Goal: Find specific page/section: Find specific page/section

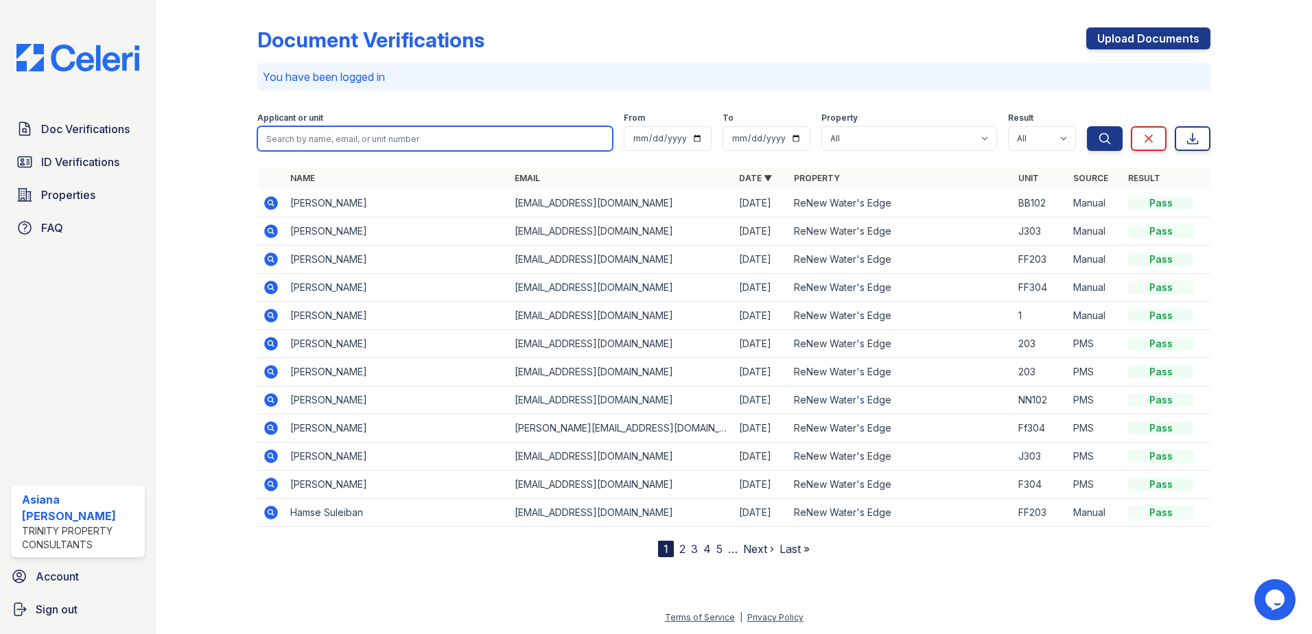
click at [351, 136] on input "search" at bounding box center [434, 138] width 355 height 25
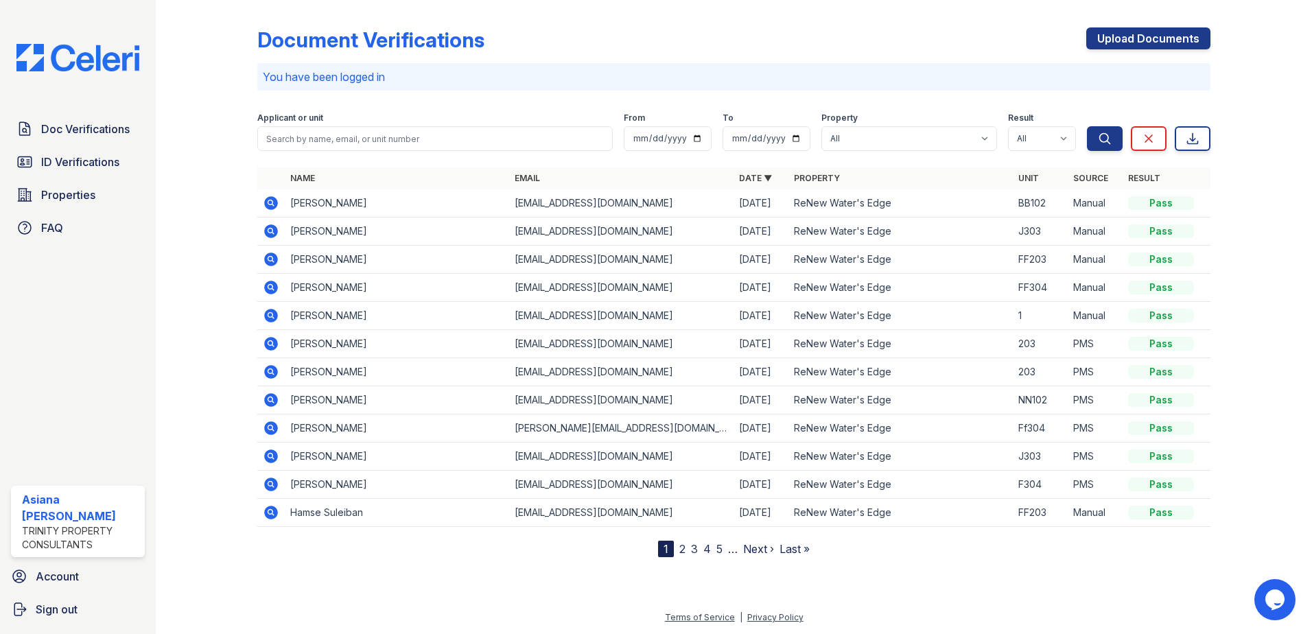
click at [243, 139] on div at bounding box center [218, 281] width 80 height 552
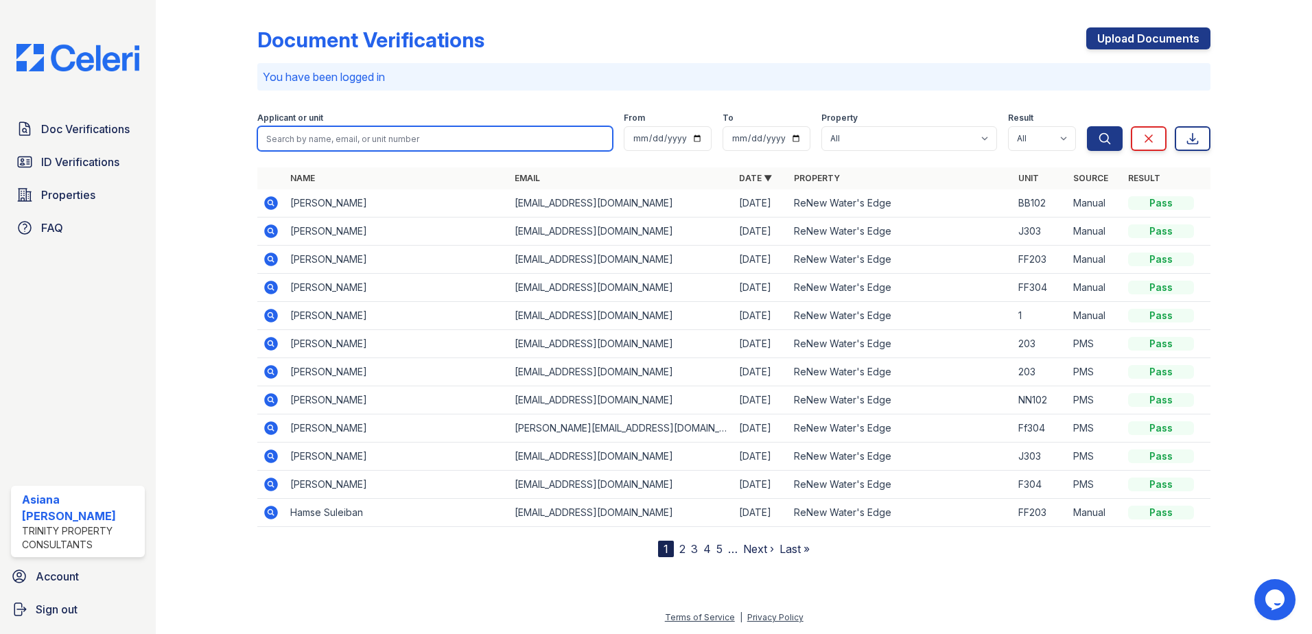
click at [298, 140] on input "search" at bounding box center [434, 138] width 355 height 25
type input "[PERSON_NAME]"
click at [1087, 126] on button "Search" at bounding box center [1105, 138] width 36 height 25
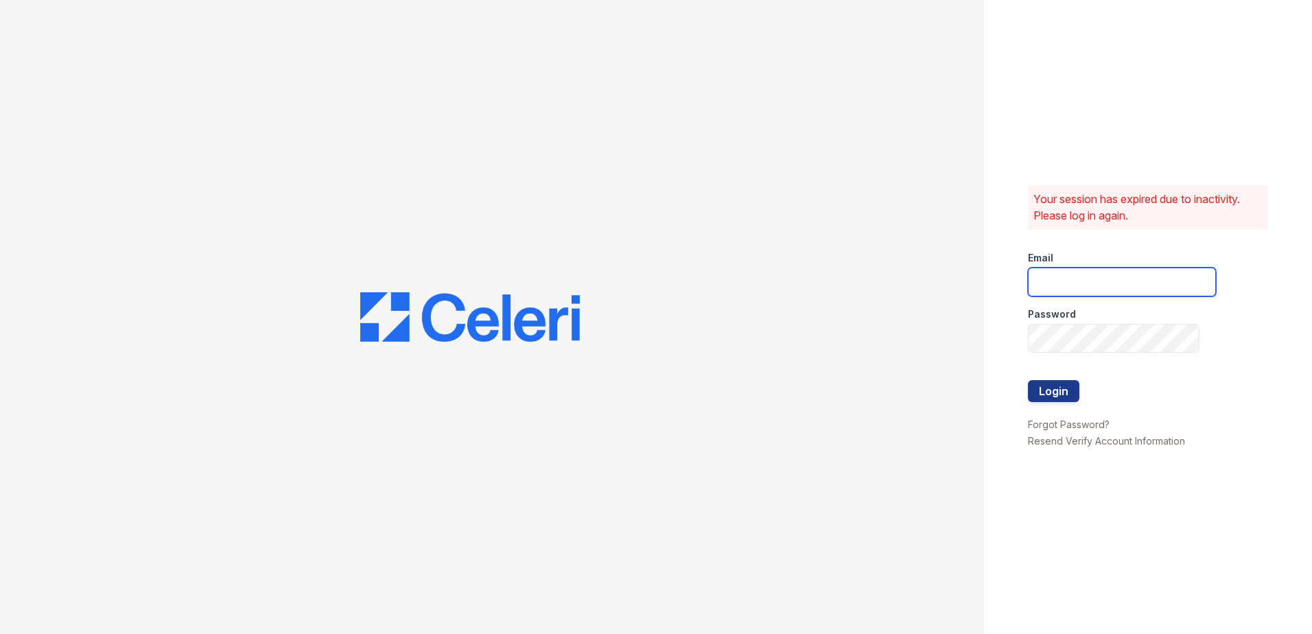
click at [1093, 286] on input "email" at bounding box center [1122, 282] width 188 height 29
type input "[EMAIL_ADDRESS][DOMAIN_NAME]"
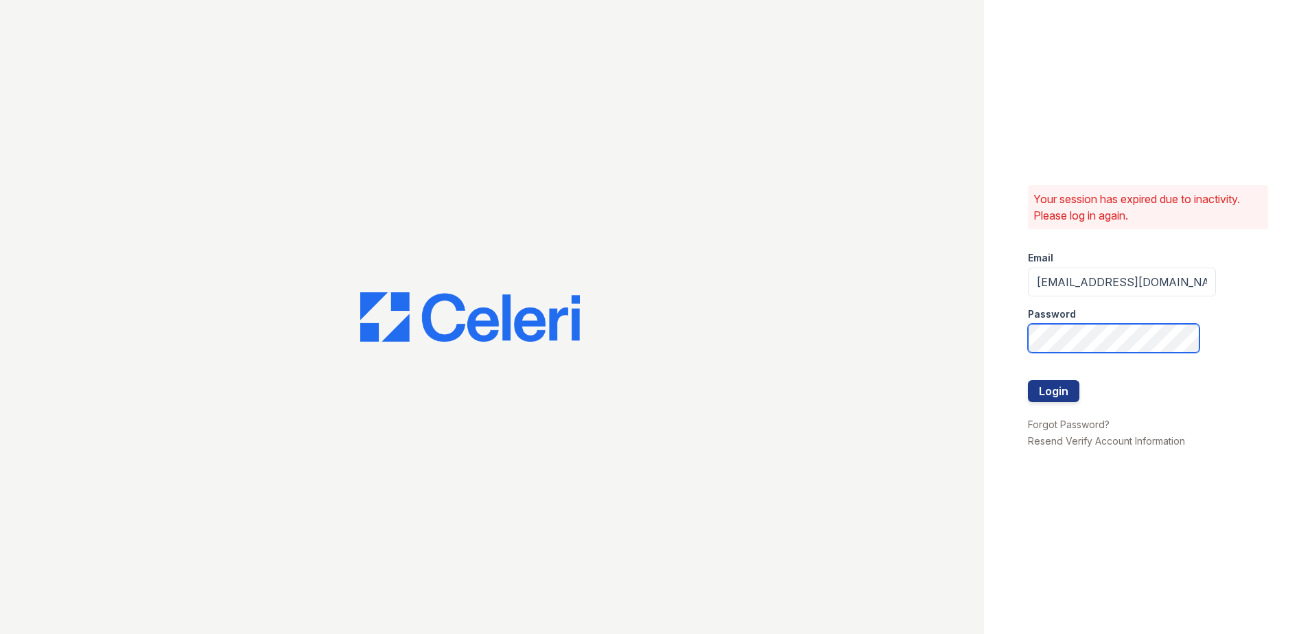
click at [1028, 380] on button "Login" at bounding box center [1053, 391] width 51 height 22
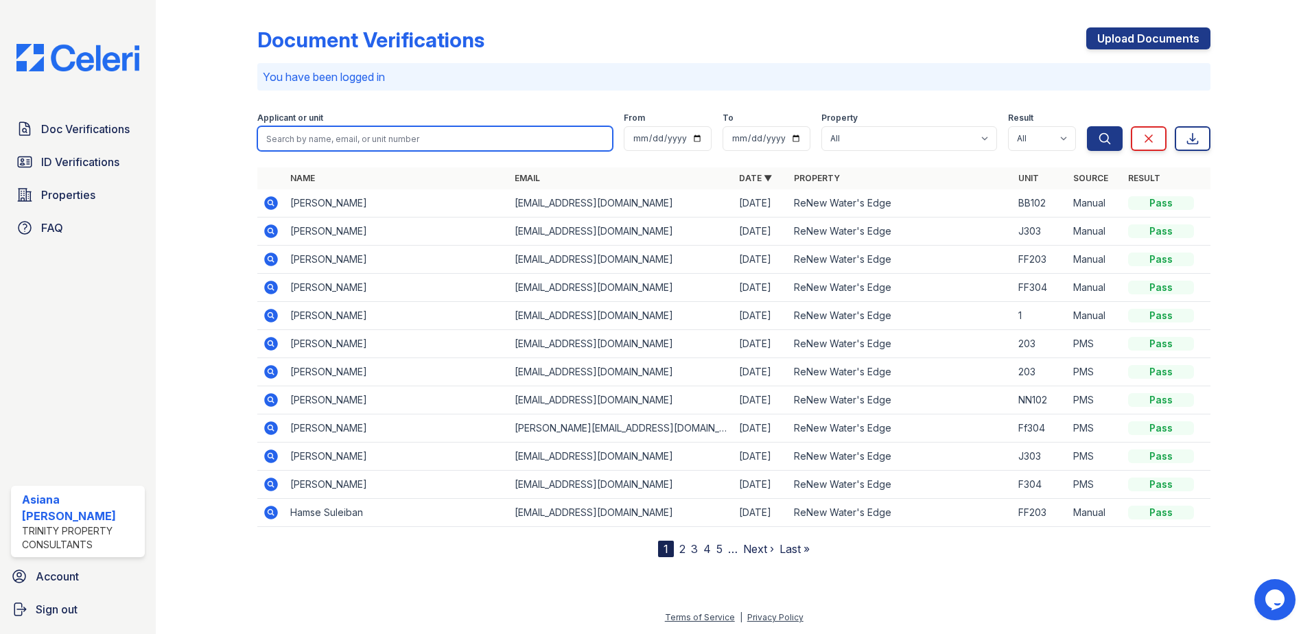
click at [436, 141] on input "search" at bounding box center [434, 138] width 355 height 25
type input "[PERSON_NAME]"
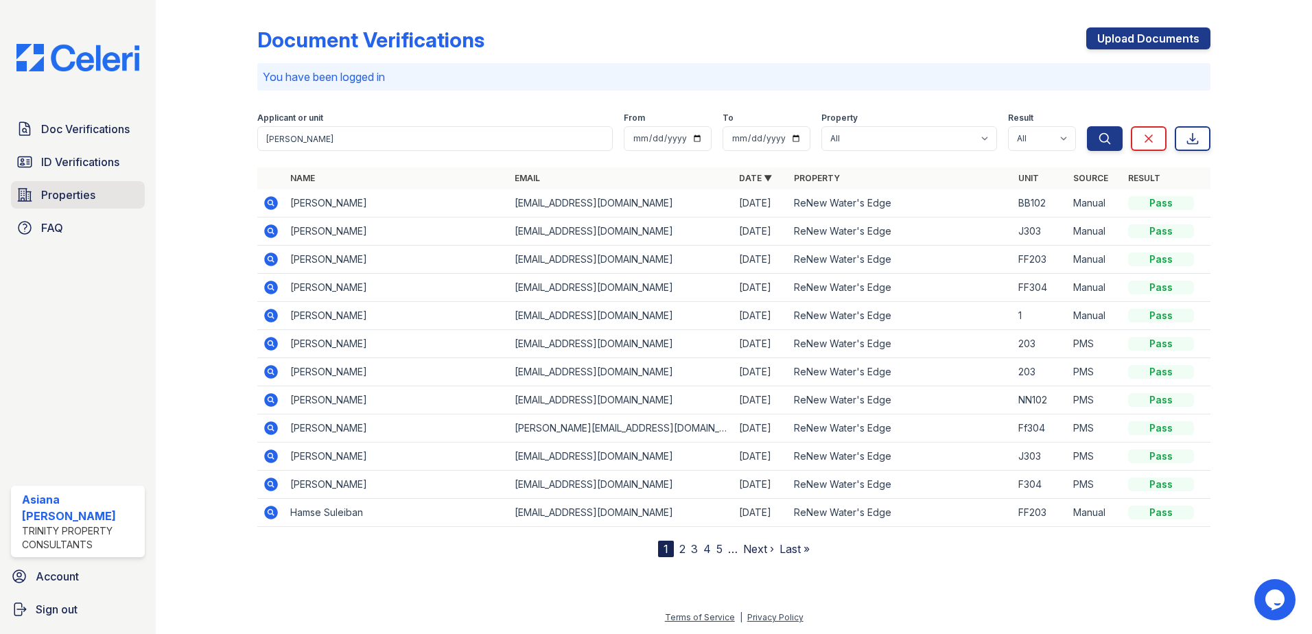
click at [74, 200] on span "Properties" at bounding box center [68, 195] width 54 height 16
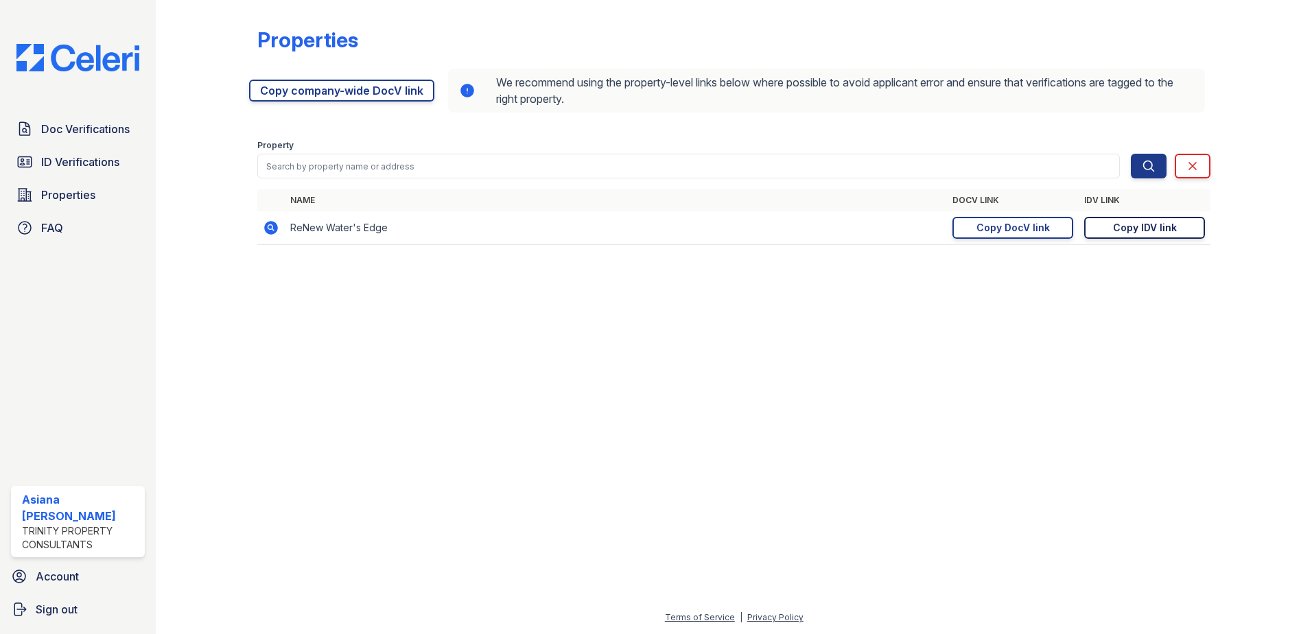
click at [1145, 228] on div "Copy IDV link" at bounding box center [1145, 228] width 64 height 14
